Goal: Information Seeking & Learning: Learn about a topic

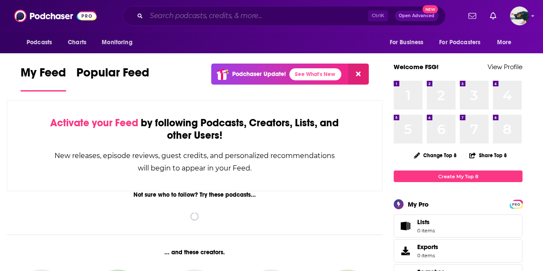
click at [211, 19] on input "Search podcasts, credits, & more..." at bounding box center [257, 16] width 222 height 14
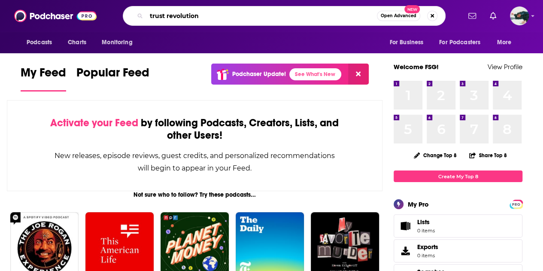
type input "trust revolution"
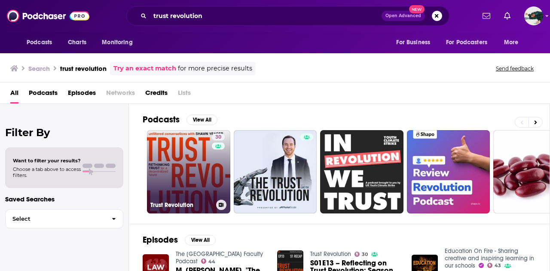
click at [200, 176] on link "30 Trust Revolution" at bounding box center [188, 171] width 83 height 83
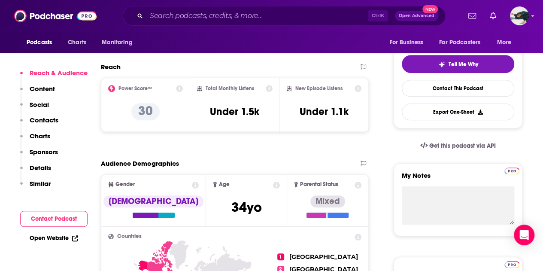
scroll to position [172, 0]
